Goal: Information Seeking & Learning: Learn about a topic

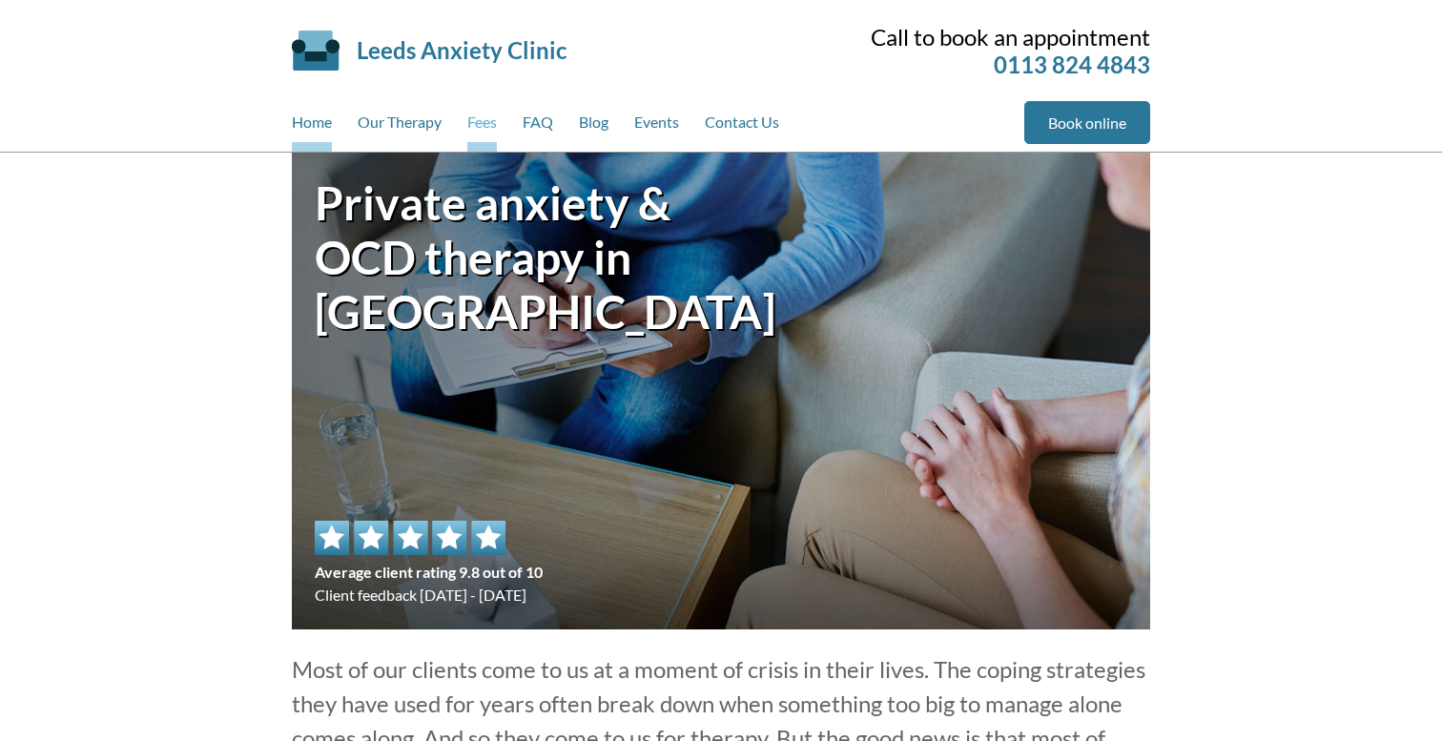
click at [476, 118] on link "Fees" at bounding box center [482, 126] width 30 height 51
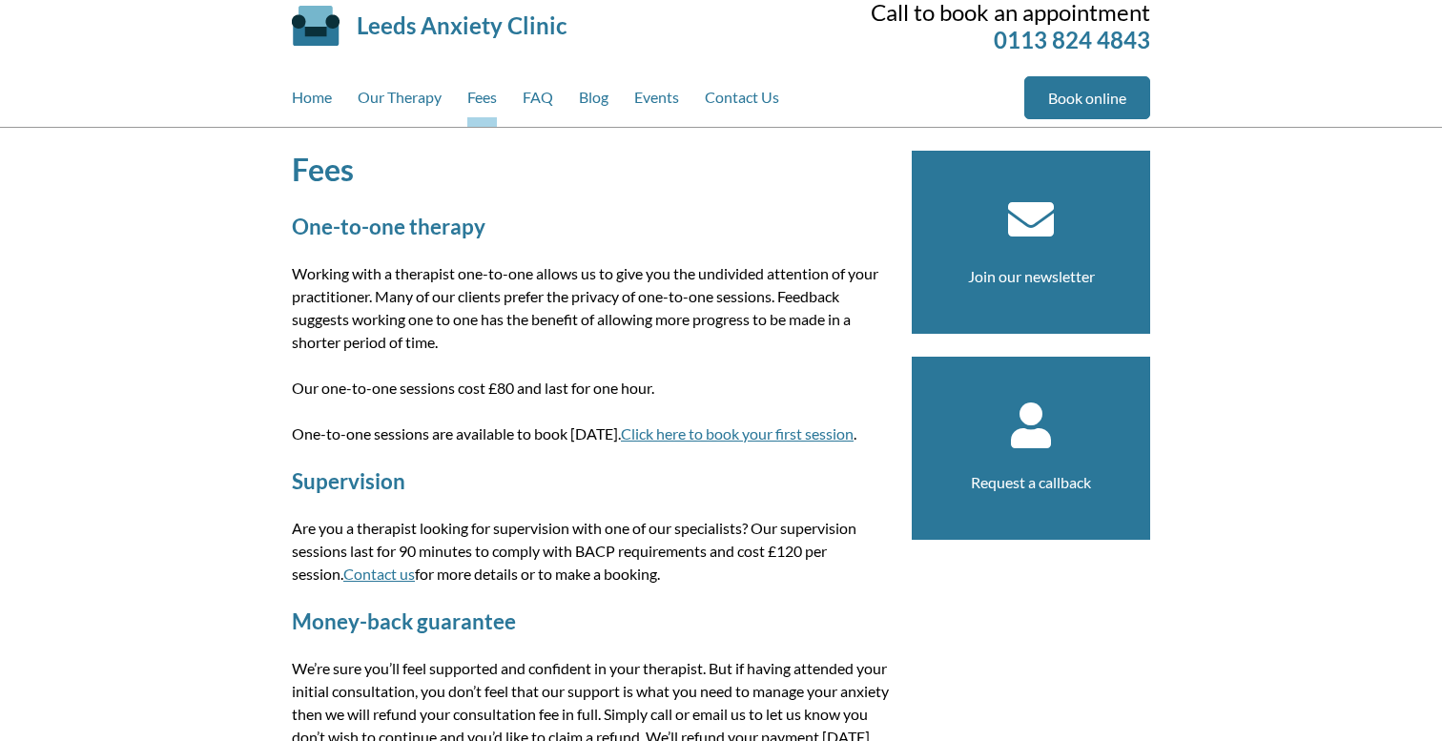
scroll to position [34, 0]
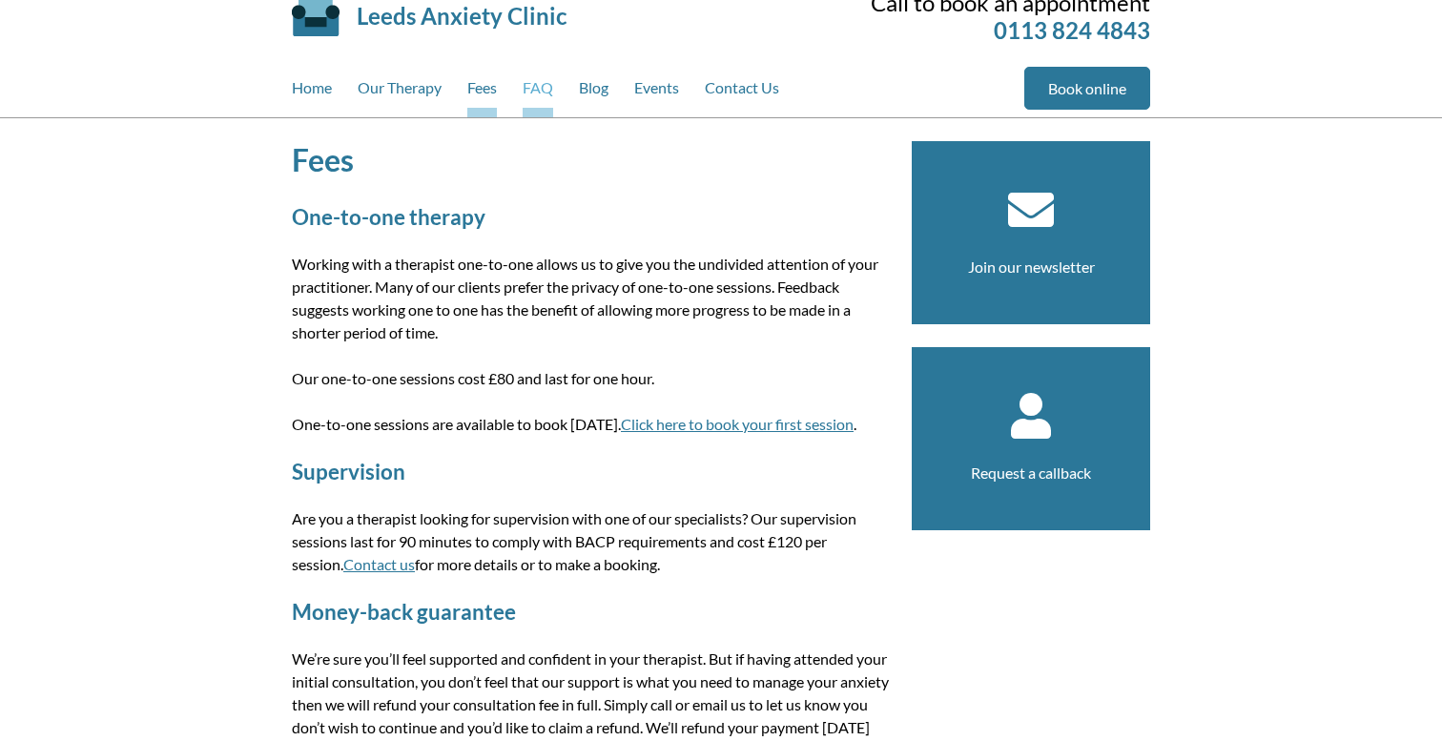
click at [547, 96] on link "FAQ" at bounding box center [538, 92] width 31 height 51
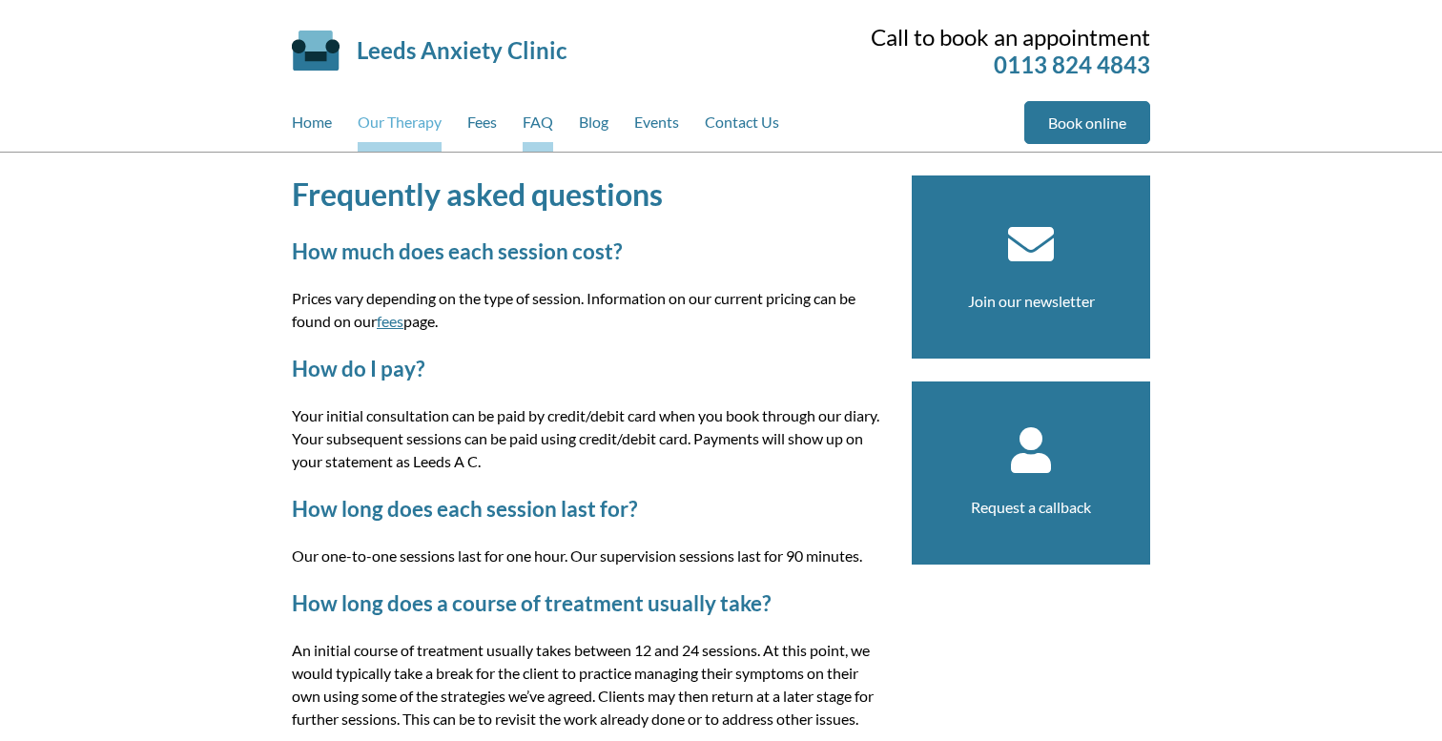
click at [406, 121] on link "Our Therapy" at bounding box center [400, 126] width 84 height 51
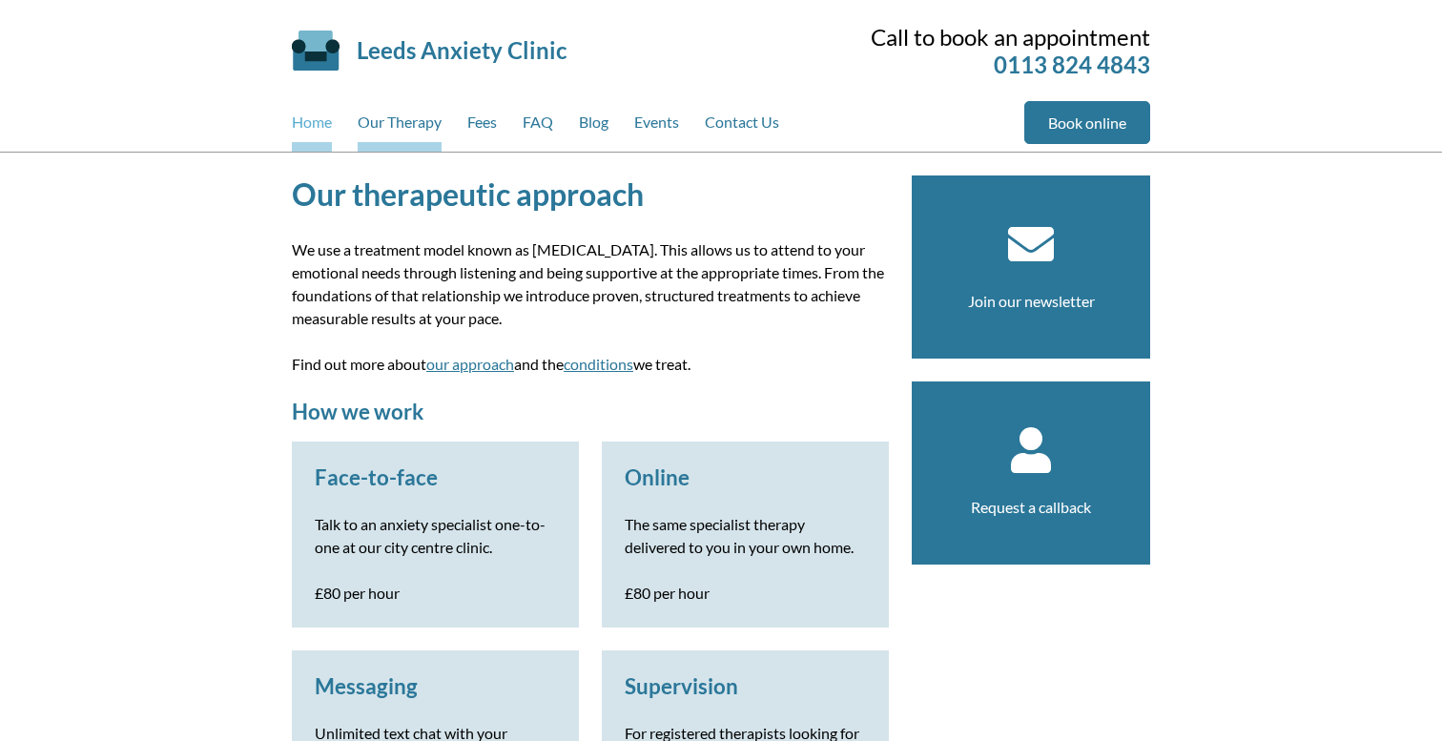
click at [304, 115] on link "Home" at bounding box center [312, 126] width 40 height 51
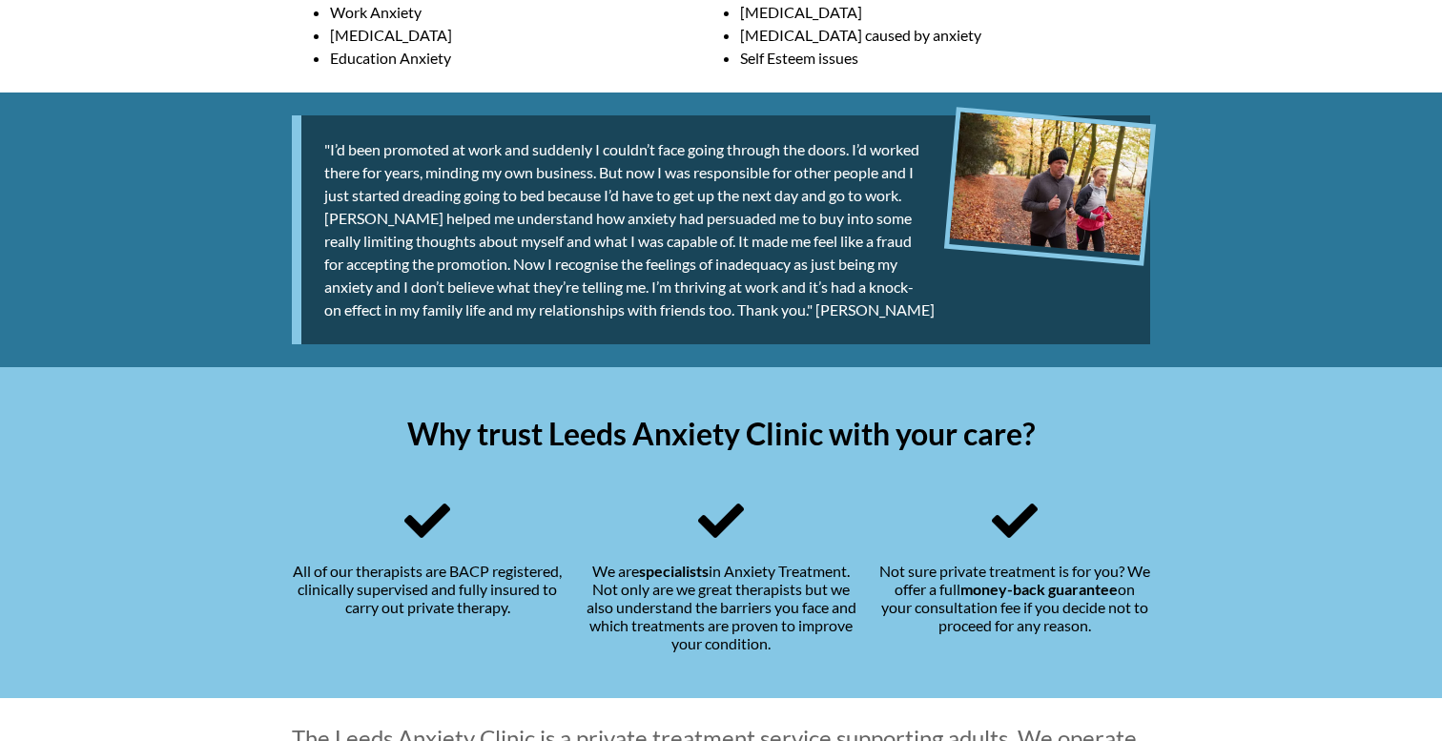
scroll to position [1361, 0]
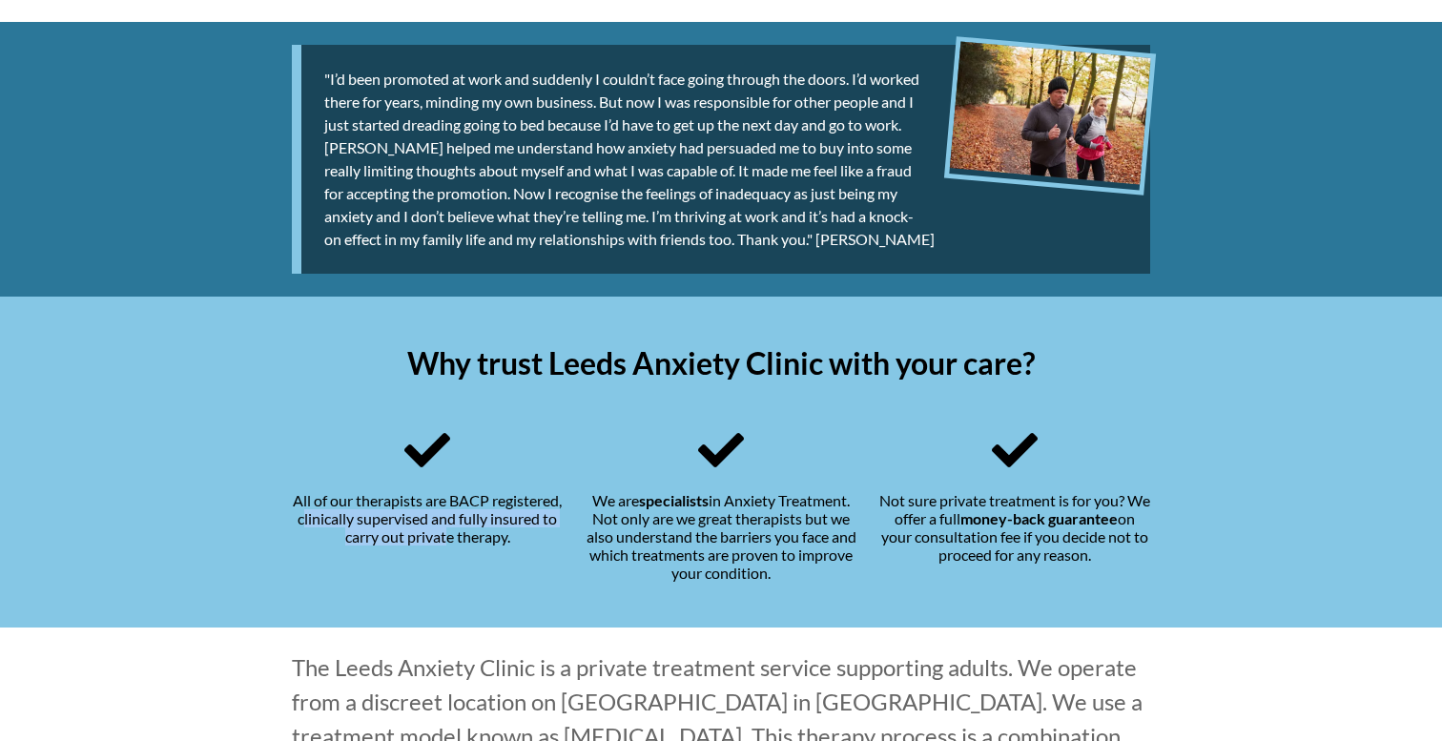
drag, startPoint x: 489, startPoint y: 503, endPoint x: 366, endPoint y: 531, distance: 126.3
click at [366, 531] on div "All of our therapists are BACP registered, clinically supervised and fully insu…" at bounding box center [427, 504] width 271 height 155
click at [360, 522] on div "All of our therapists are BACP registered, clinically supervised and fully insu…" at bounding box center [427, 504] width 271 height 155
drag, startPoint x: 487, startPoint y: 495, endPoint x: 362, endPoint y: 524, distance: 128.2
click at [362, 524] on div "All of our therapists are BACP registered, clinically supervised and fully insu…" at bounding box center [427, 504] width 271 height 155
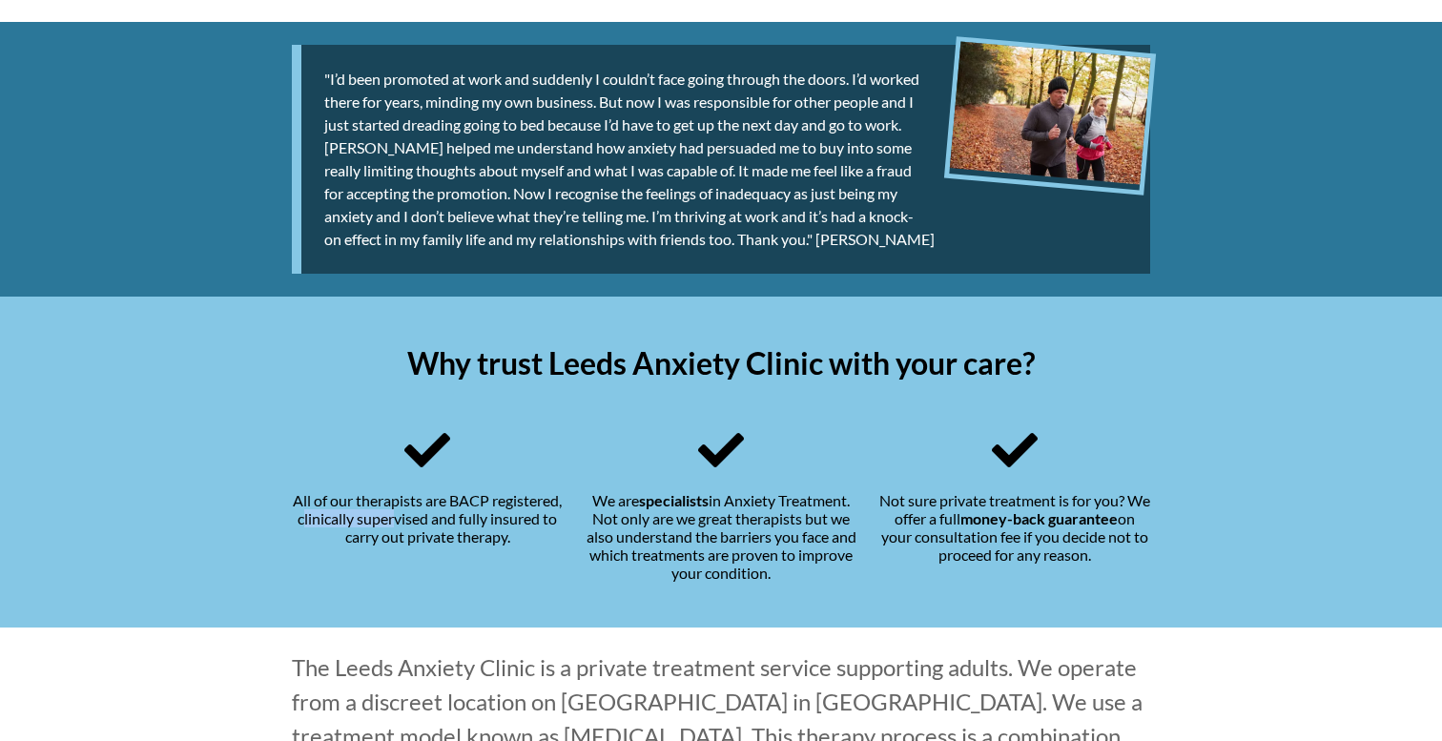
copy div "BACP registered"
